Goal: Obtain resource: Download file/media

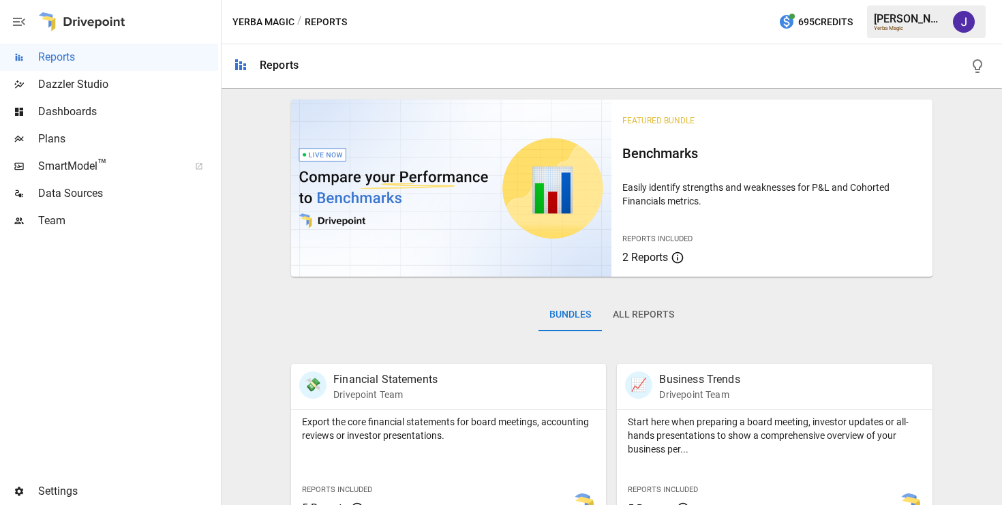
click at [596, 162] on img at bounding box center [451, 188] width 320 height 177
click at [583, 199] on img at bounding box center [451, 188] width 320 height 177
click at [657, 170] on div "Benchmarks" at bounding box center [771, 158] width 299 height 33
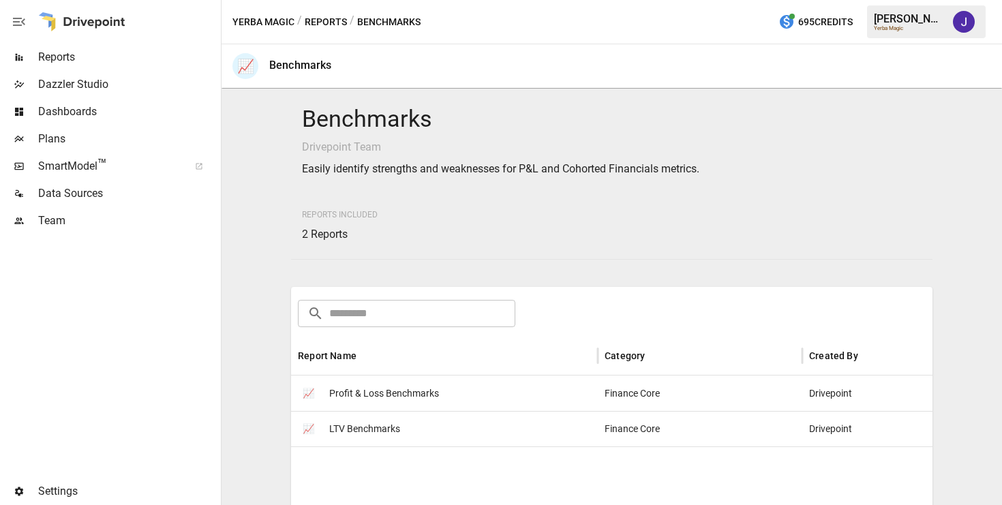
click at [312, 20] on button "Reports" at bounding box center [326, 22] width 42 height 17
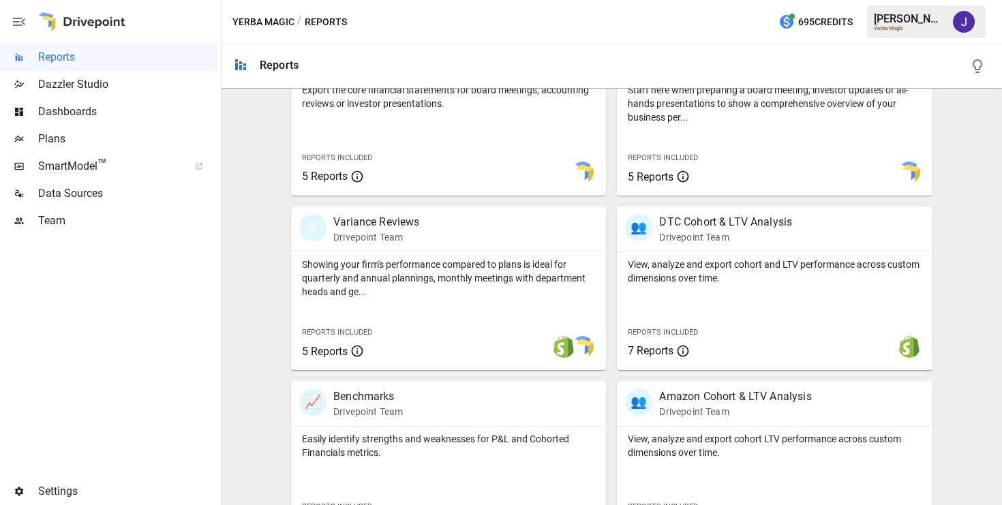
scroll to position [552, 0]
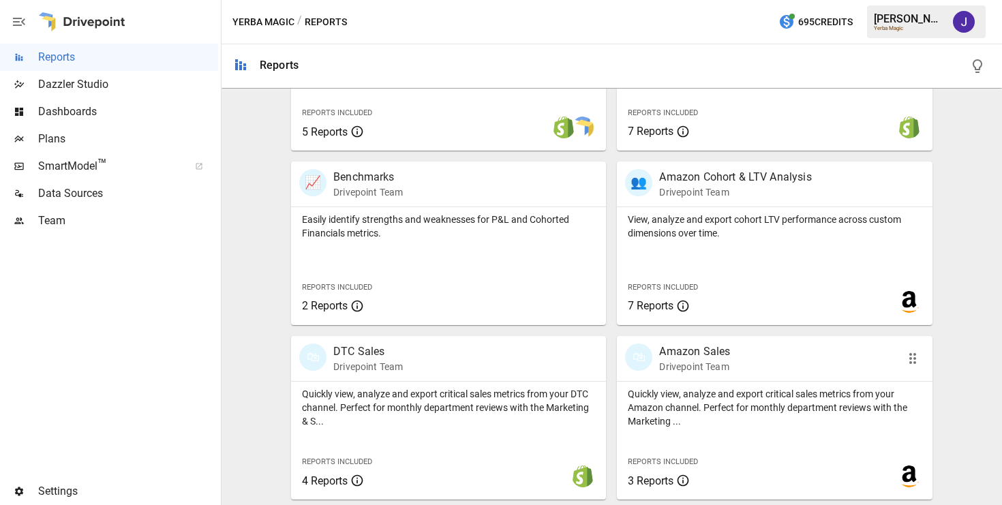
click at [712, 353] on p "Amazon Sales" at bounding box center [694, 352] width 71 height 16
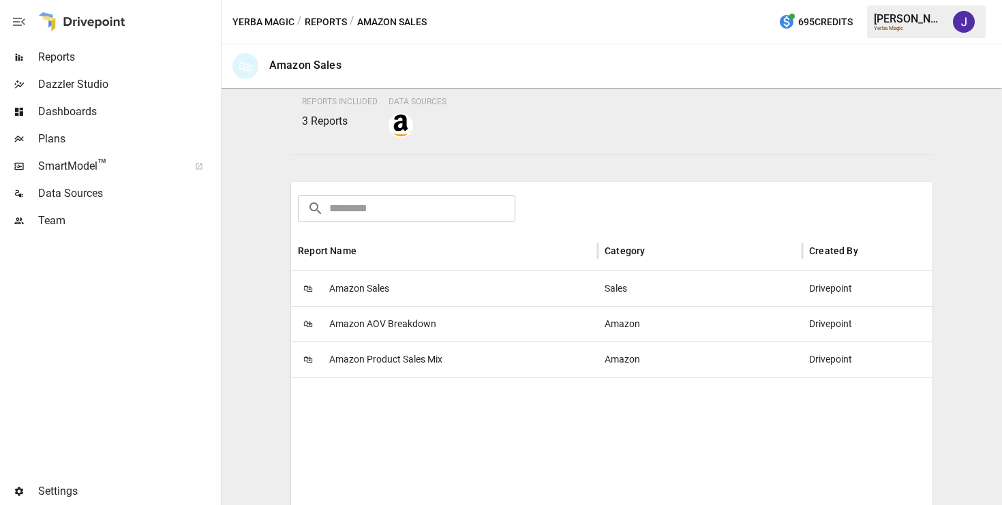
scroll to position [224, 0]
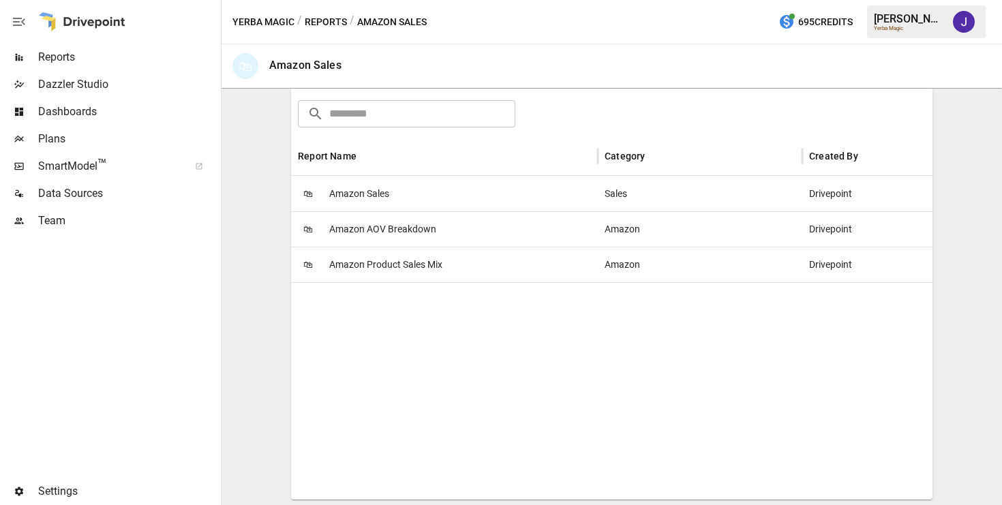
click at [376, 190] on span "Amazon Sales" at bounding box center [359, 194] width 60 height 35
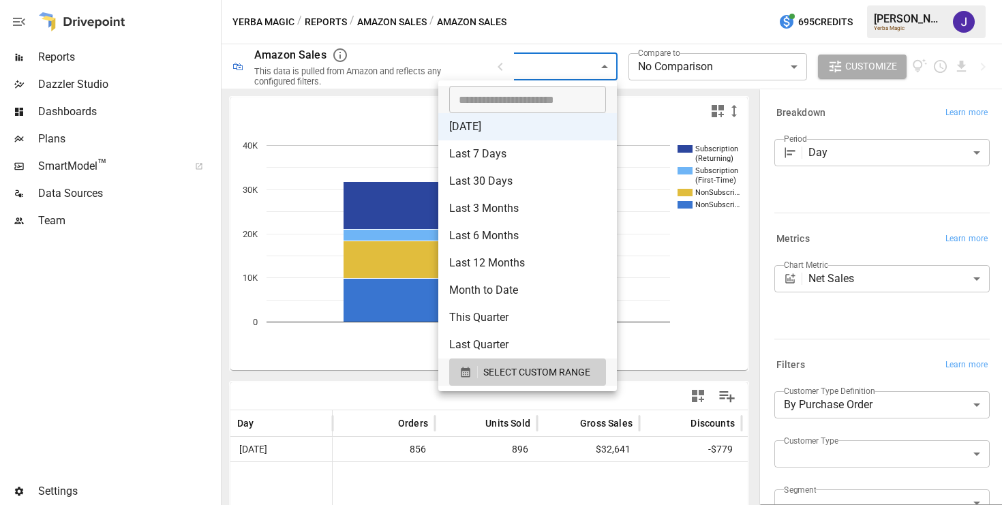
click at [552, 0] on body "**********" at bounding box center [501, 0] width 1002 height 0
click at [614, 14] on div at bounding box center [501, 252] width 1002 height 505
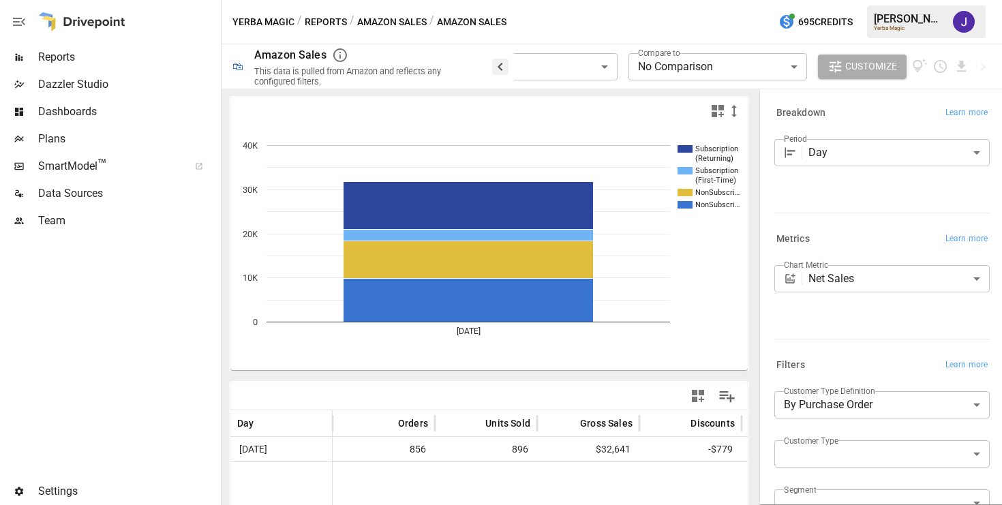
click at [500, 63] on icon "button" at bounding box center [500, 67] width 16 height 16
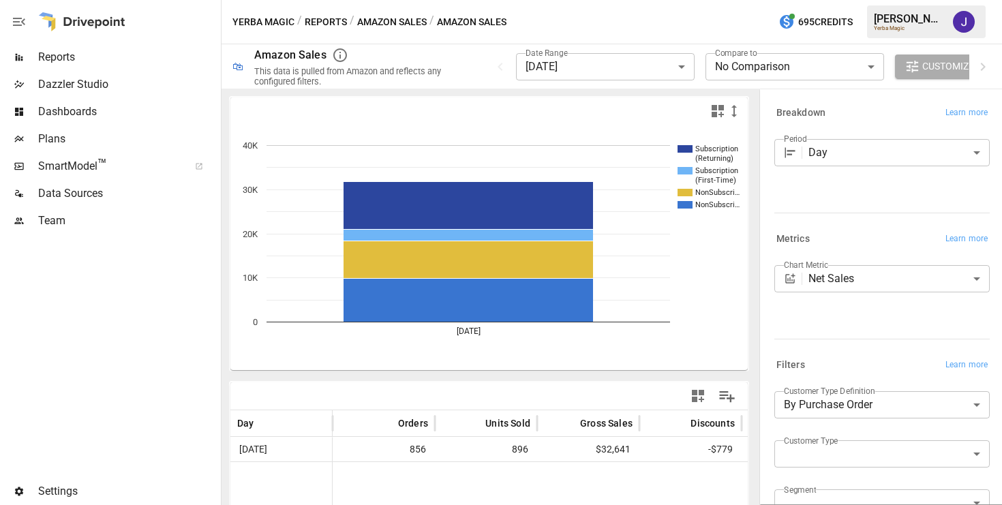
click at [932, 22] on div "[PERSON_NAME]" at bounding box center [909, 18] width 71 height 13
click at [902, 22] on div "[PERSON_NAME]" at bounding box center [909, 18] width 71 height 13
click at [974, 59] on div "**********" at bounding box center [741, 66] width 499 height 44
click at [978, 60] on icon "button" at bounding box center [983, 67] width 16 height 16
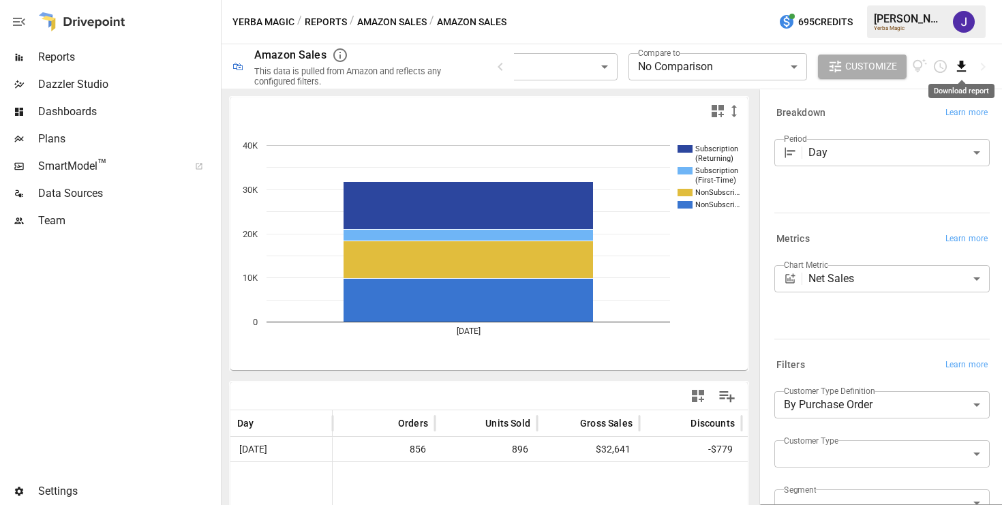
click at [959, 61] on icon "Download report" at bounding box center [962, 67] width 16 height 16
click at [929, 96] on li "Download as PDF" at bounding box center [938, 93] width 108 height 27
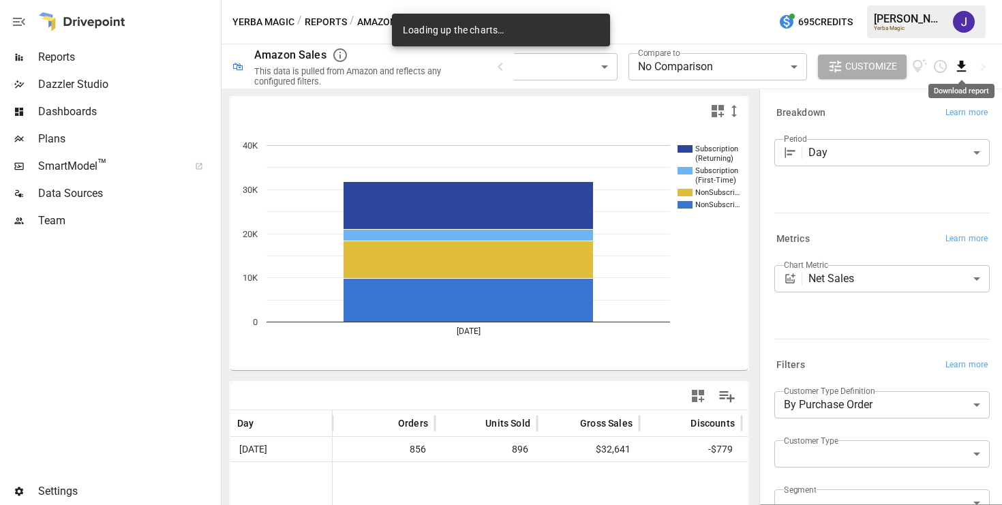
click at [959, 61] on icon "Download report" at bounding box center [962, 67] width 16 height 16
click at [946, 121] on li "Download as CSV" at bounding box center [938, 120] width 108 height 27
click at [899, 105] on div "Breakdown Learn more" at bounding box center [882, 113] width 215 height 19
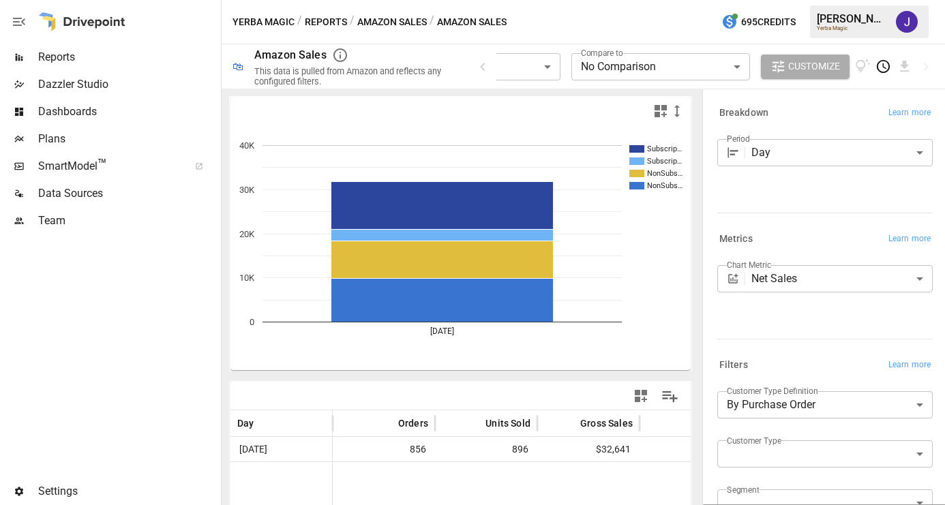
click at [883, 67] on icon "Schedule report" at bounding box center [883, 67] width 16 height 16
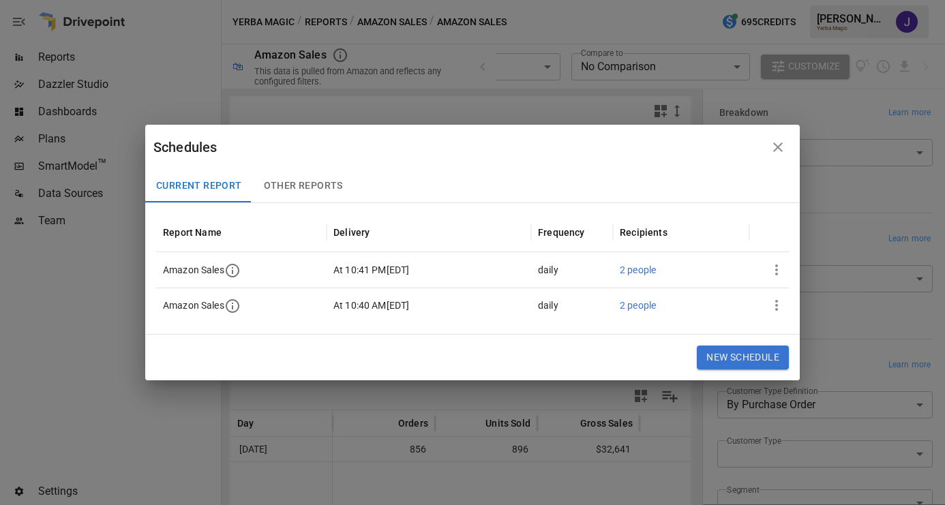
click at [631, 265] on span "2 people" at bounding box center [638, 270] width 36 height 11
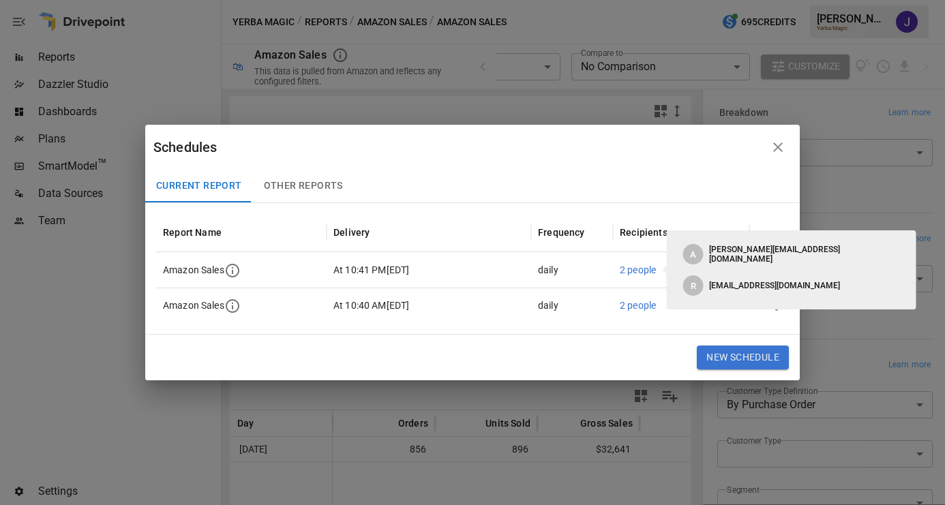
drag, startPoint x: 709, startPoint y: 287, endPoint x: 843, endPoint y: 281, distance: 133.8
click at [843, 281] on div "R [EMAIL_ADDRESS][DOMAIN_NAME]" at bounding box center [791, 285] width 217 height 20
drag, startPoint x: 802, startPoint y: 286, endPoint x: 682, endPoint y: 281, distance: 120.1
click at [682, 281] on div "R [EMAIL_ADDRESS][DOMAIN_NAME]" at bounding box center [786, 280] width 228 height 31
drag, startPoint x: 709, startPoint y: 286, endPoint x: 805, endPoint y: 284, distance: 96.1
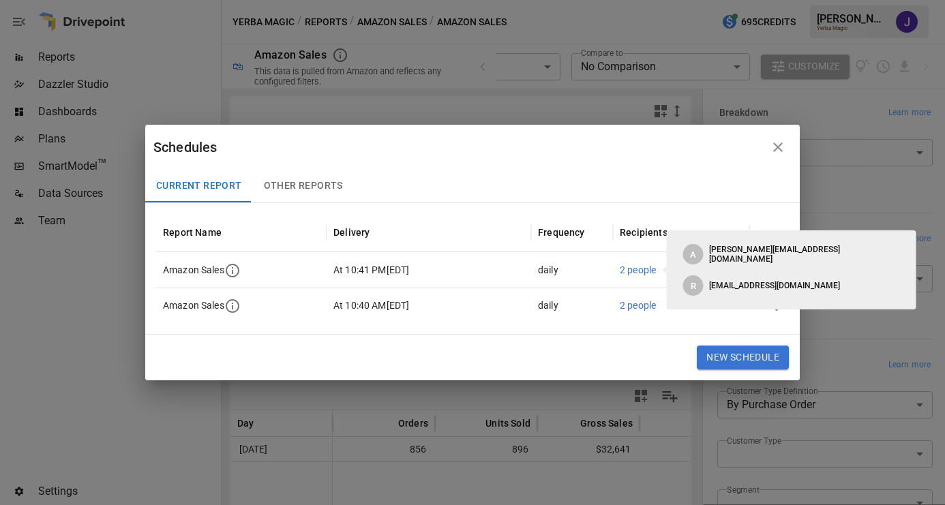
click at [806, 284] on div "R [EMAIL_ADDRESS][DOMAIN_NAME]" at bounding box center [791, 285] width 217 height 20
drag, startPoint x: 805, startPoint y: 284, endPoint x: 692, endPoint y: 284, distance: 113.2
click at [692, 284] on div "R [EMAIL_ADDRESS][DOMAIN_NAME]" at bounding box center [791, 285] width 217 height 20
click at [627, 310] on span "2 people" at bounding box center [638, 305] width 36 height 11
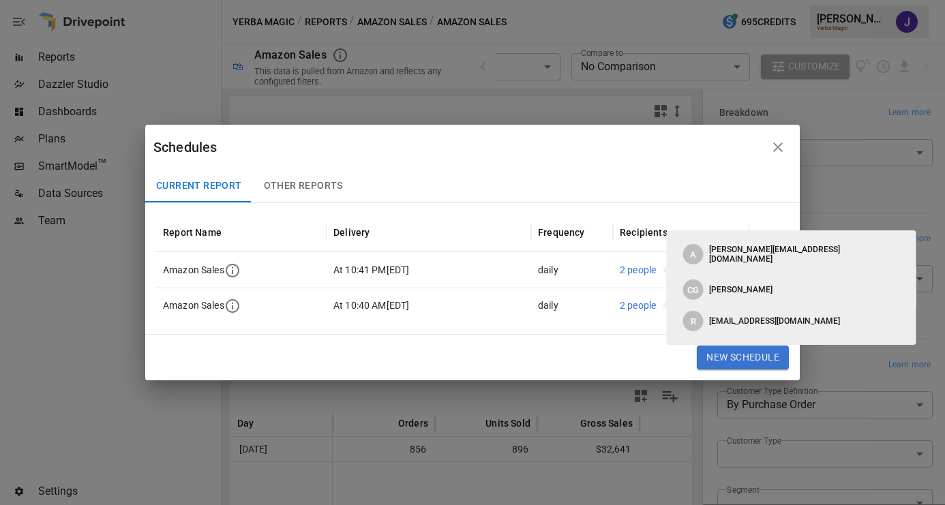
click at [775, 146] on icon "button" at bounding box center [778, 147] width 16 height 16
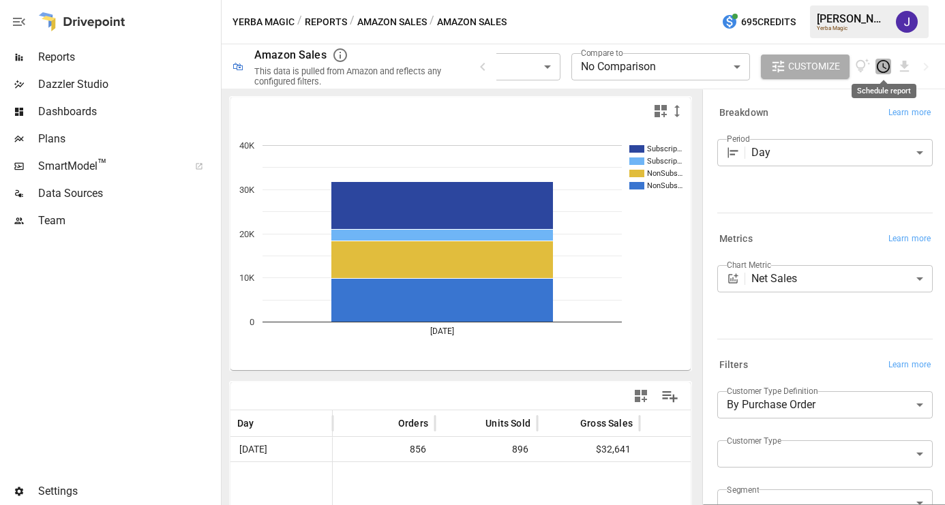
click at [880, 66] on icon "Schedule report" at bounding box center [883, 67] width 16 height 16
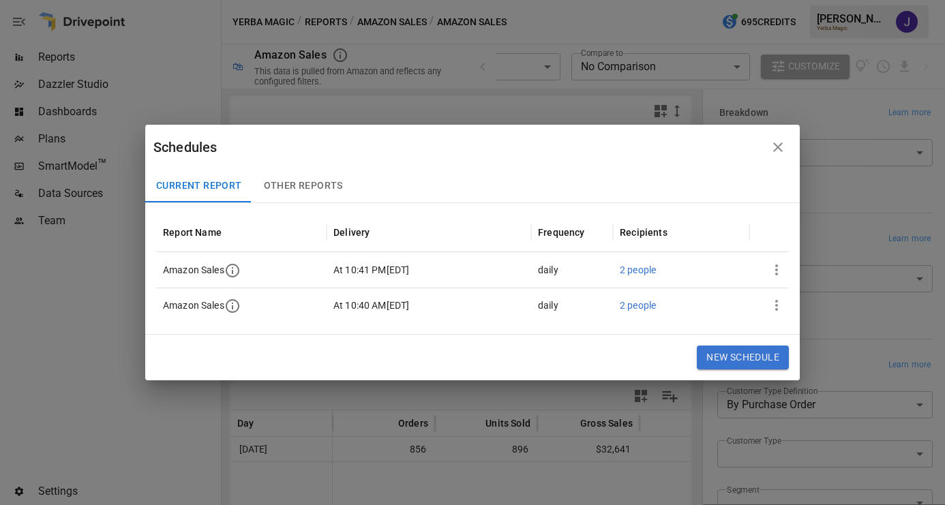
click at [635, 301] on span "2 people" at bounding box center [638, 305] width 36 height 11
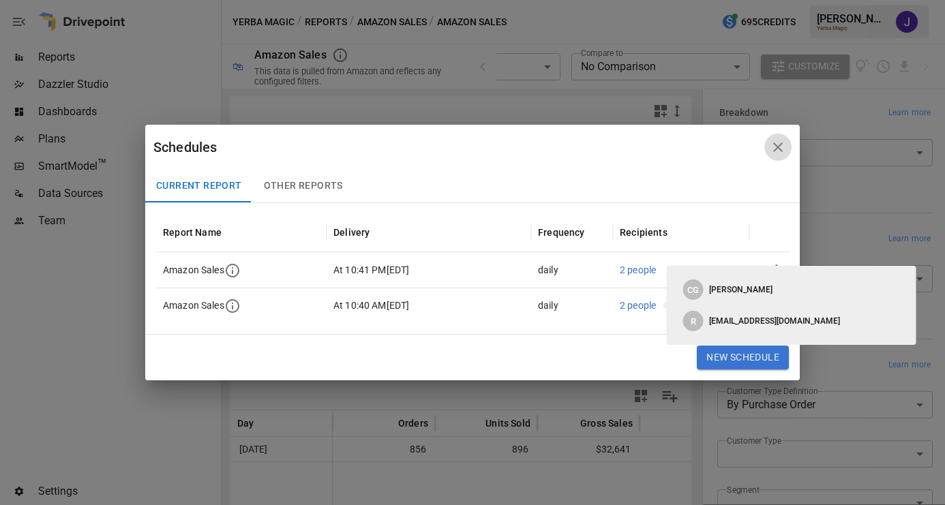
click at [778, 145] on icon "button" at bounding box center [778, 147] width 10 height 10
